Goal: Check status: Check status

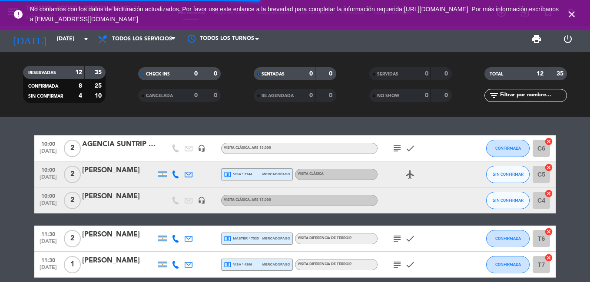
click at [571, 8] on span "close" at bounding box center [571, 14] width 23 height 23
click at [572, 9] on icon "close" at bounding box center [571, 14] width 10 height 10
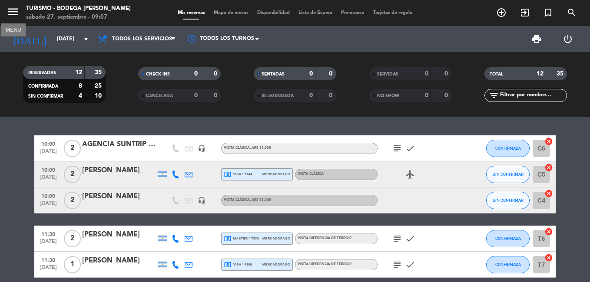
click at [9, 11] on icon "menu" at bounding box center [13, 11] width 13 height 13
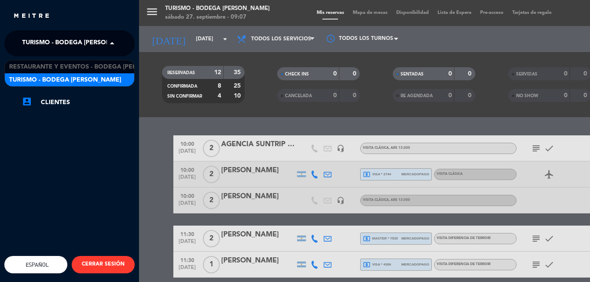
click at [29, 40] on span "Turismo - Bodega [PERSON_NAME]" at bounding box center [78, 43] width 112 height 18
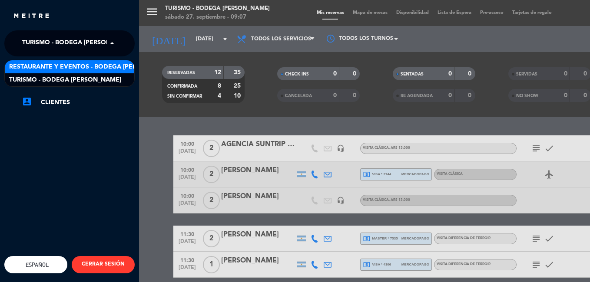
click at [38, 66] on span "Restaurante y Eventos - Bodega [PERSON_NAME]" at bounding box center [91, 67] width 164 height 10
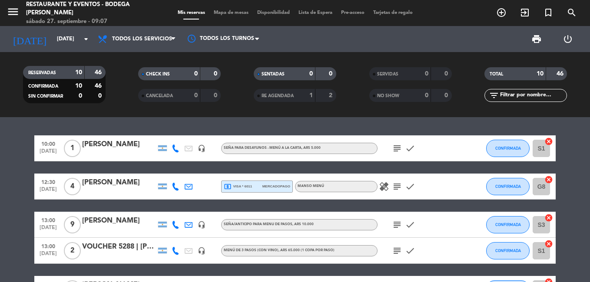
click at [395, 185] on icon "subject" at bounding box center [397, 186] width 10 height 10
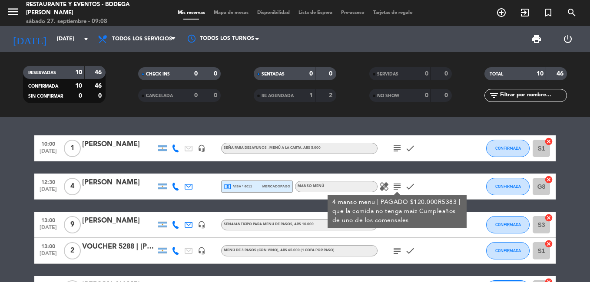
click at [395, 185] on icon "subject" at bounding box center [397, 186] width 10 height 10
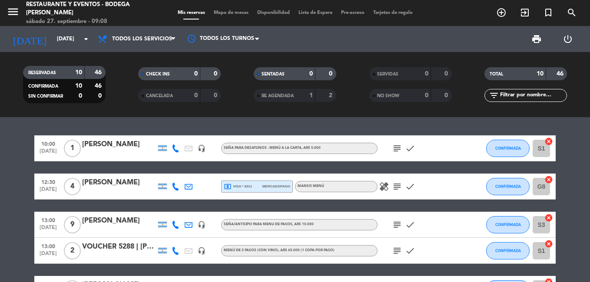
click at [399, 225] on icon "subject" at bounding box center [397, 225] width 10 height 10
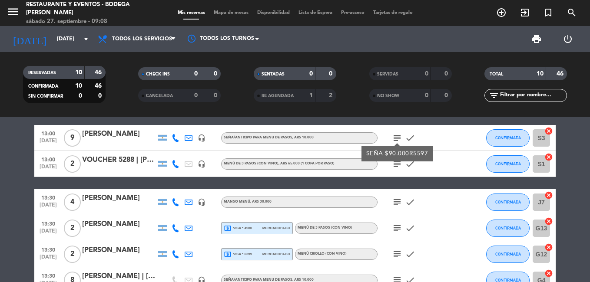
click at [398, 167] on icon "subject" at bounding box center [397, 164] width 10 height 10
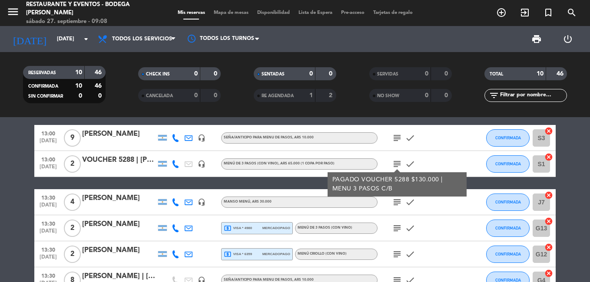
click at [399, 202] on icon "subject" at bounding box center [397, 202] width 10 height 10
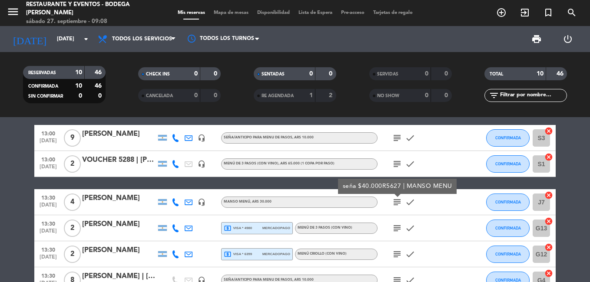
click at [398, 226] on icon "subject" at bounding box center [397, 228] width 10 height 10
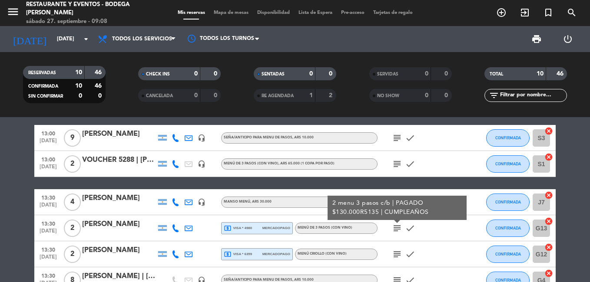
click at [395, 164] on icon "subject" at bounding box center [397, 164] width 10 height 10
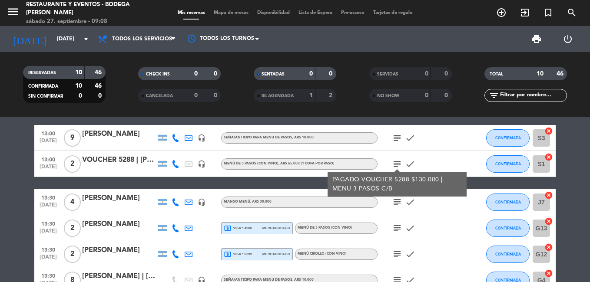
click at [395, 164] on icon "subject" at bounding box center [397, 164] width 10 height 10
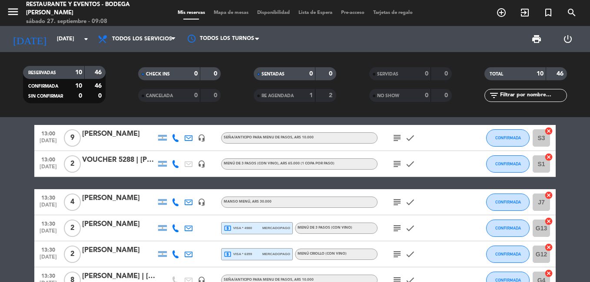
click at [398, 202] on icon "subject" at bounding box center [397, 202] width 10 height 10
click at [397, 225] on icon "subject" at bounding box center [397, 228] width 10 height 10
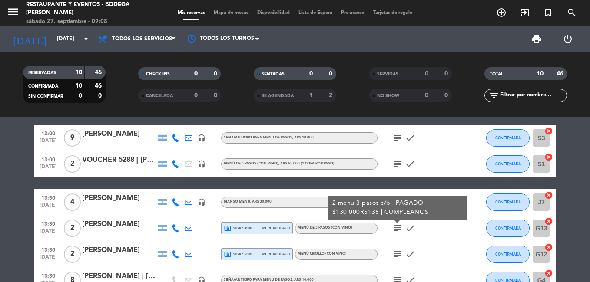
click at [399, 255] on icon "subject" at bounding box center [397, 254] width 10 height 10
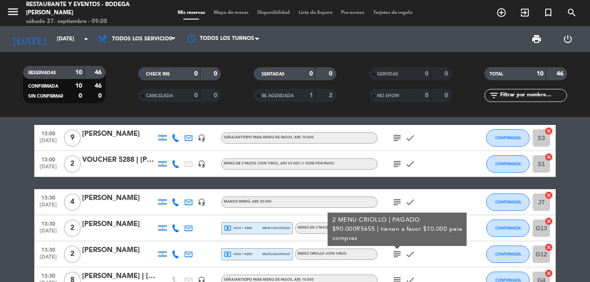
click at [399, 255] on icon "subject" at bounding box center [397, 254] width 10 height 10
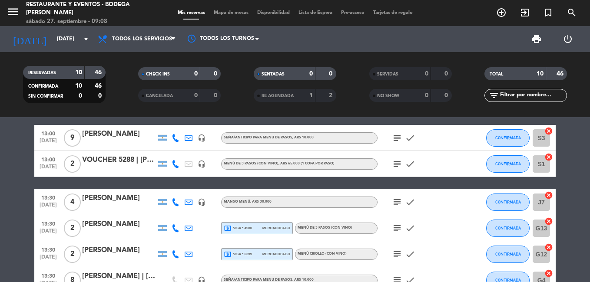
scroll to position [130, 0]
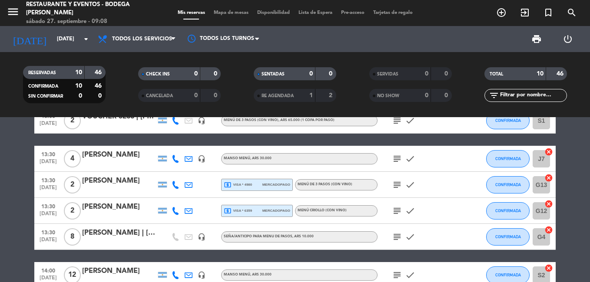
click at [399, 232] on icon "subject" at bounding box center [397, 237] width 10 height 10
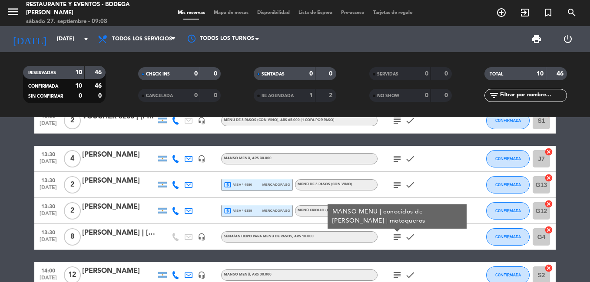
click at [397, 235] on icon "subject" at bounding box center [397, 237] width 10 height 10
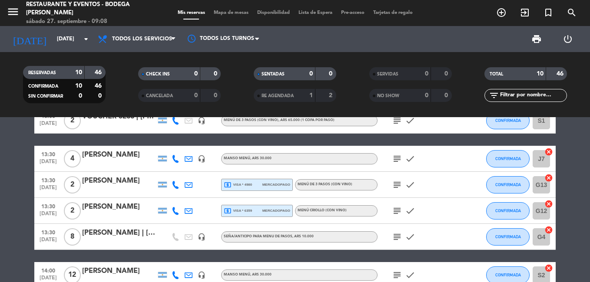
scroll to position [217, 0]
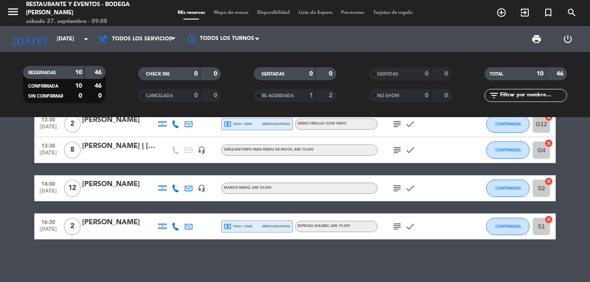
click at [395, 189] on icon "subject" at bounding box center [397, 188] width 10 height 10
click at [395, 225] on icon "subject" at bounding box center [397, 226] width 10 height 10
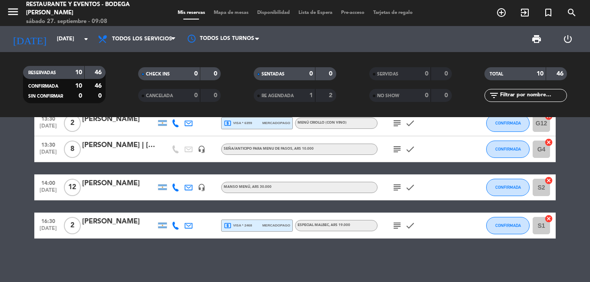
click at [398, 229] on icon "subject" at bounding box center [397, 226] width 10 height 10
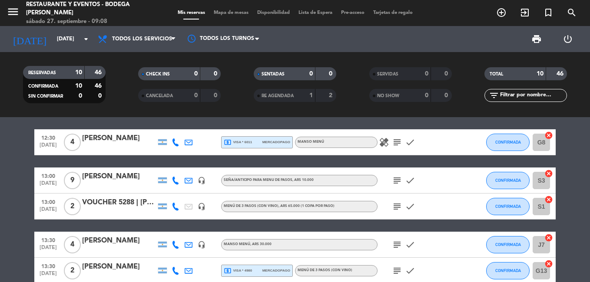
scroll to position [0, 0]
